Goal: Find specific page/section: Find specific page/section

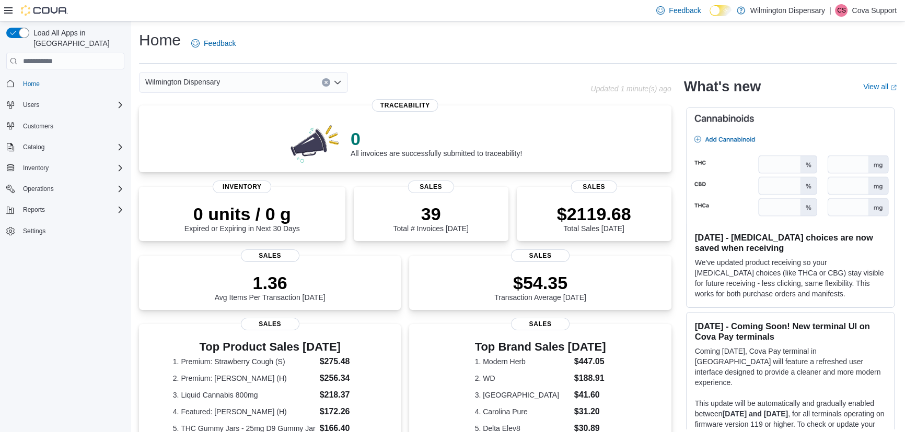
click at [53, 138] on div "Catalog" at bounding box center [65, 147] width 118 height 19
click at [55, 141] on div "Catalog" at bounding box center [72, 147] width 106 height 13
click at [59, 172] on span "My Catalog (Classic)" at bounding box center [48, 176] width 58 height 8
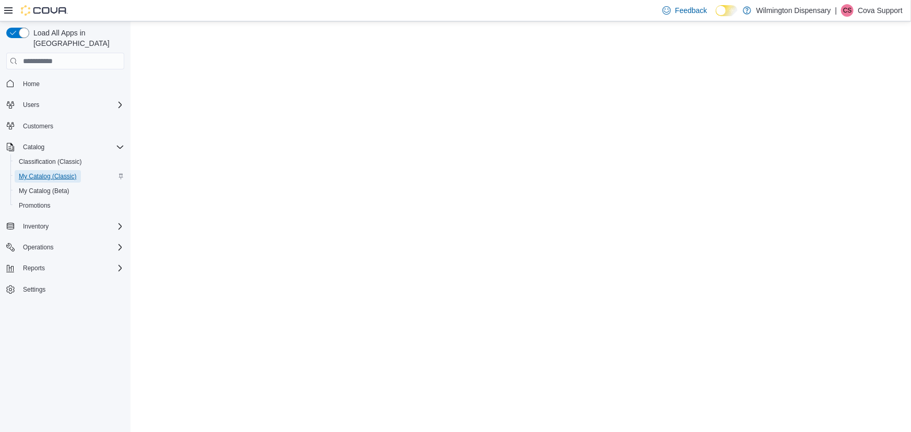
click at [41, 172] on span "My Catalog (Classic)" at bounding box center [48, 176] width 58 height 8
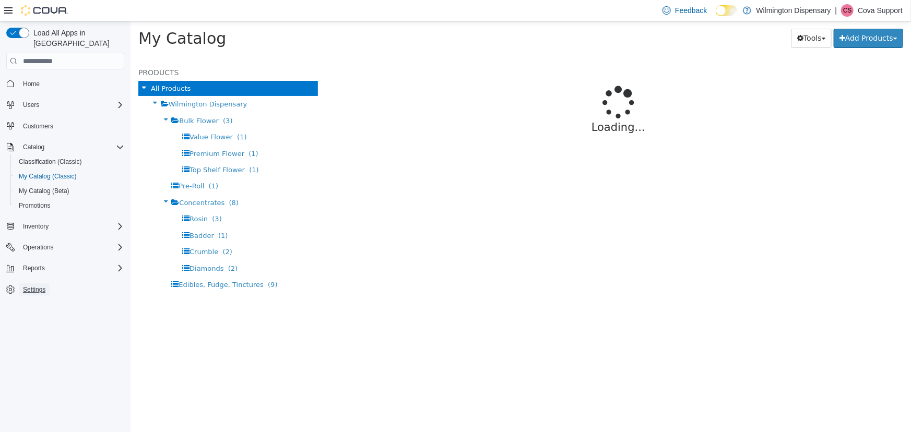
click at [37, 286] on span "Settings" at bounding box center [34, 290] width 22 height 8
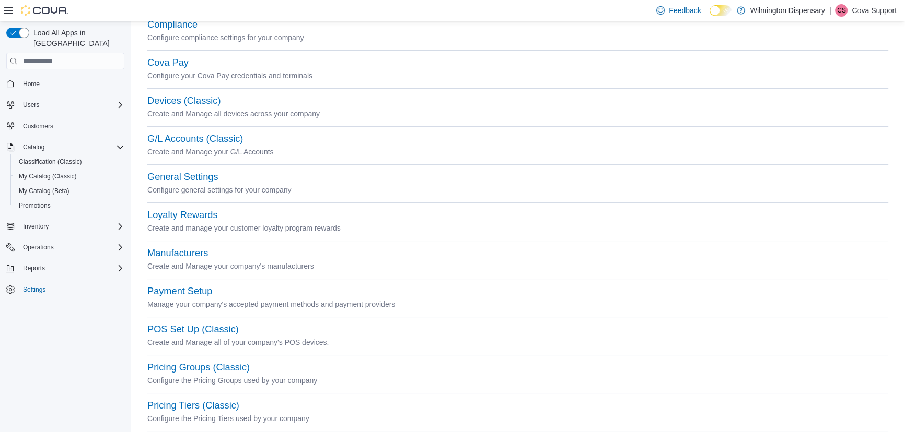
scroll to position [332, 0]
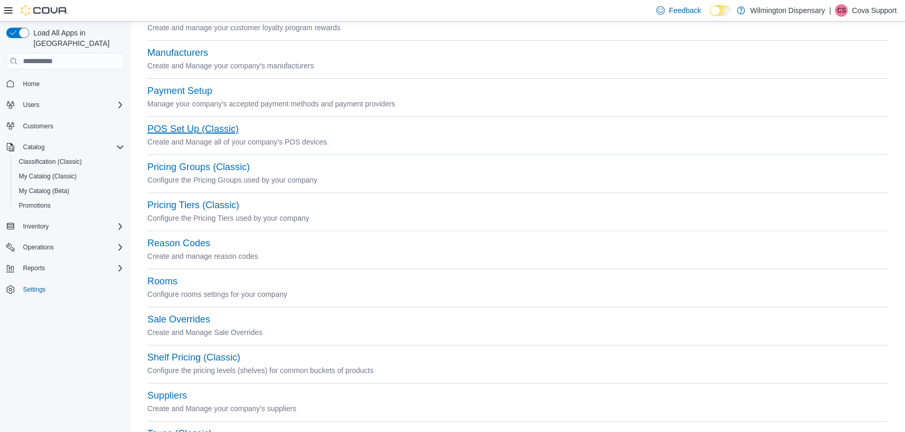
click at [178, 124] on button "POS Set Up (Classic)" at bounding box center [192, 129] width 91 height 11
